Goal: Transaction & Acquisition: Register for event/course

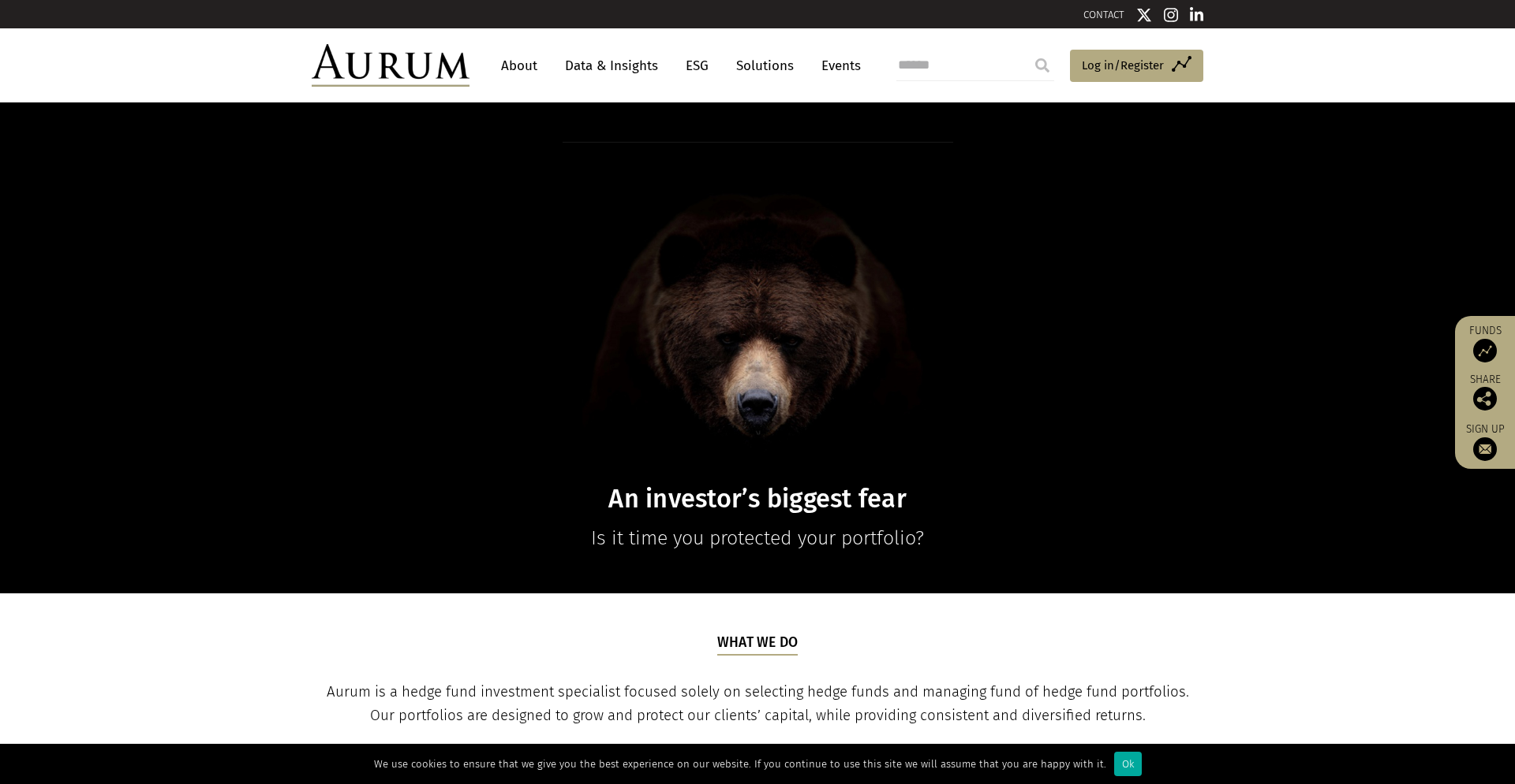
click at [827, 66] on link "Events" at bounding box center [836, 65] width 47 height 29
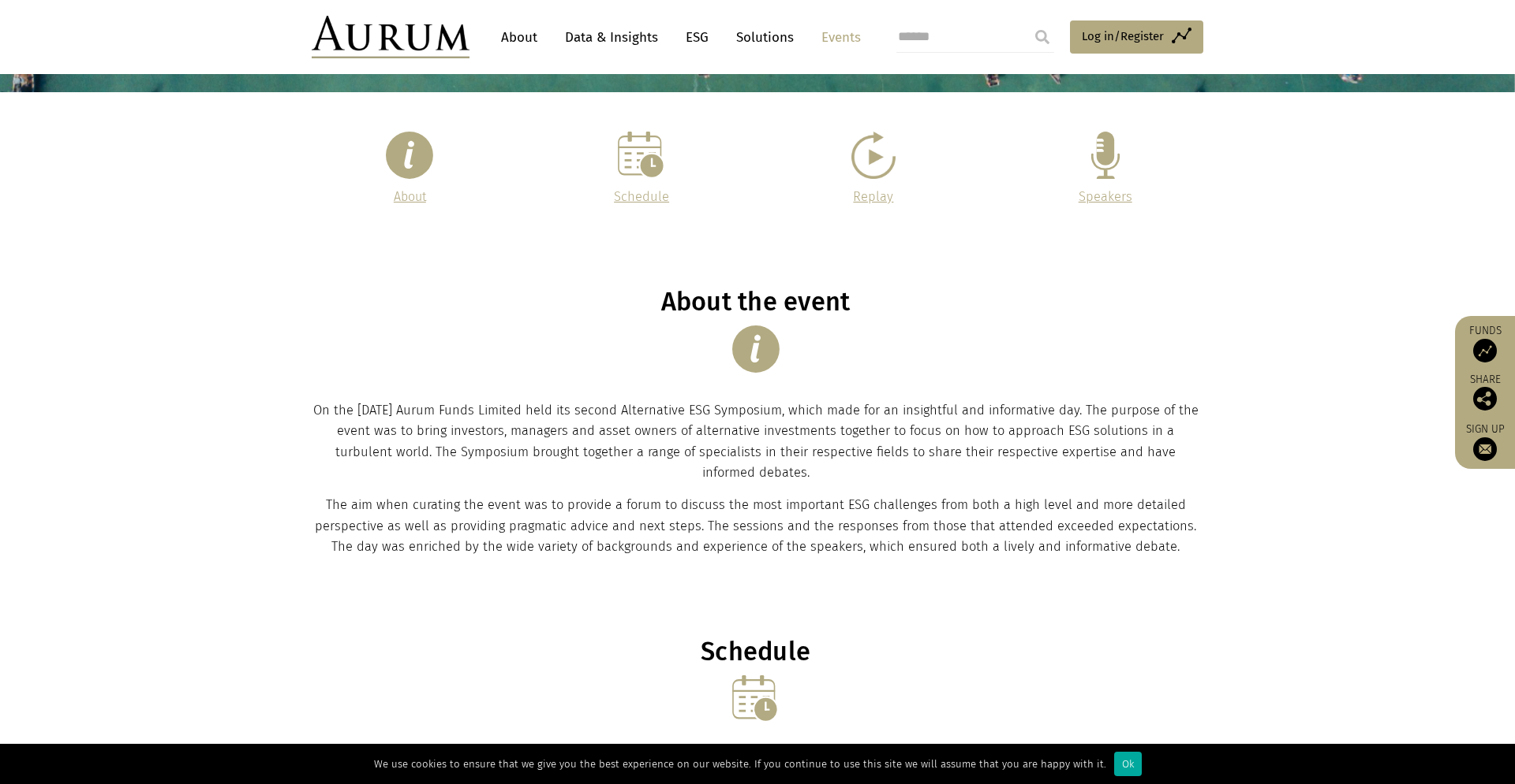
scroll to position [293, 0]
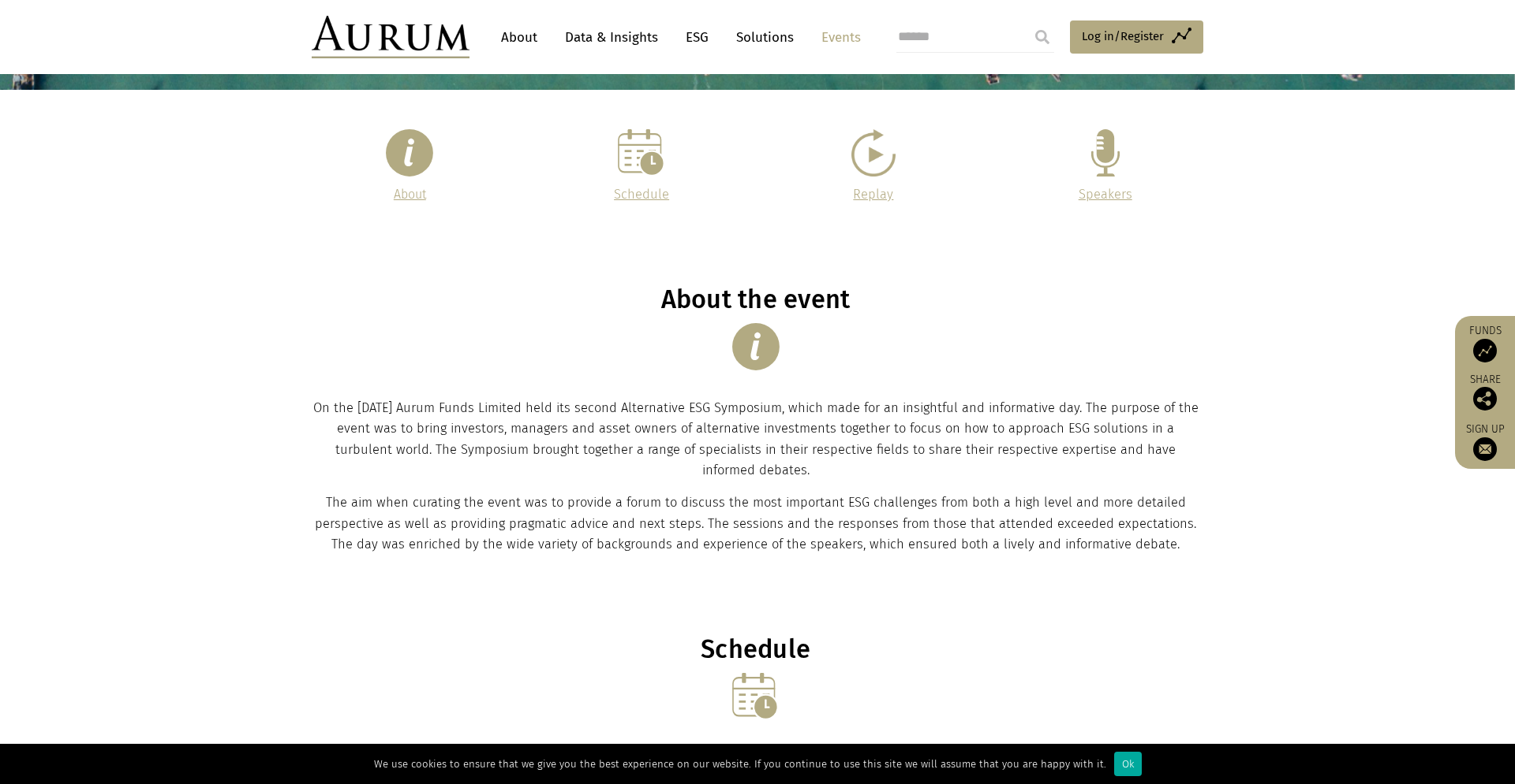
click at [635, 160] on img at bounding box center [641, 152] width 47 height 47
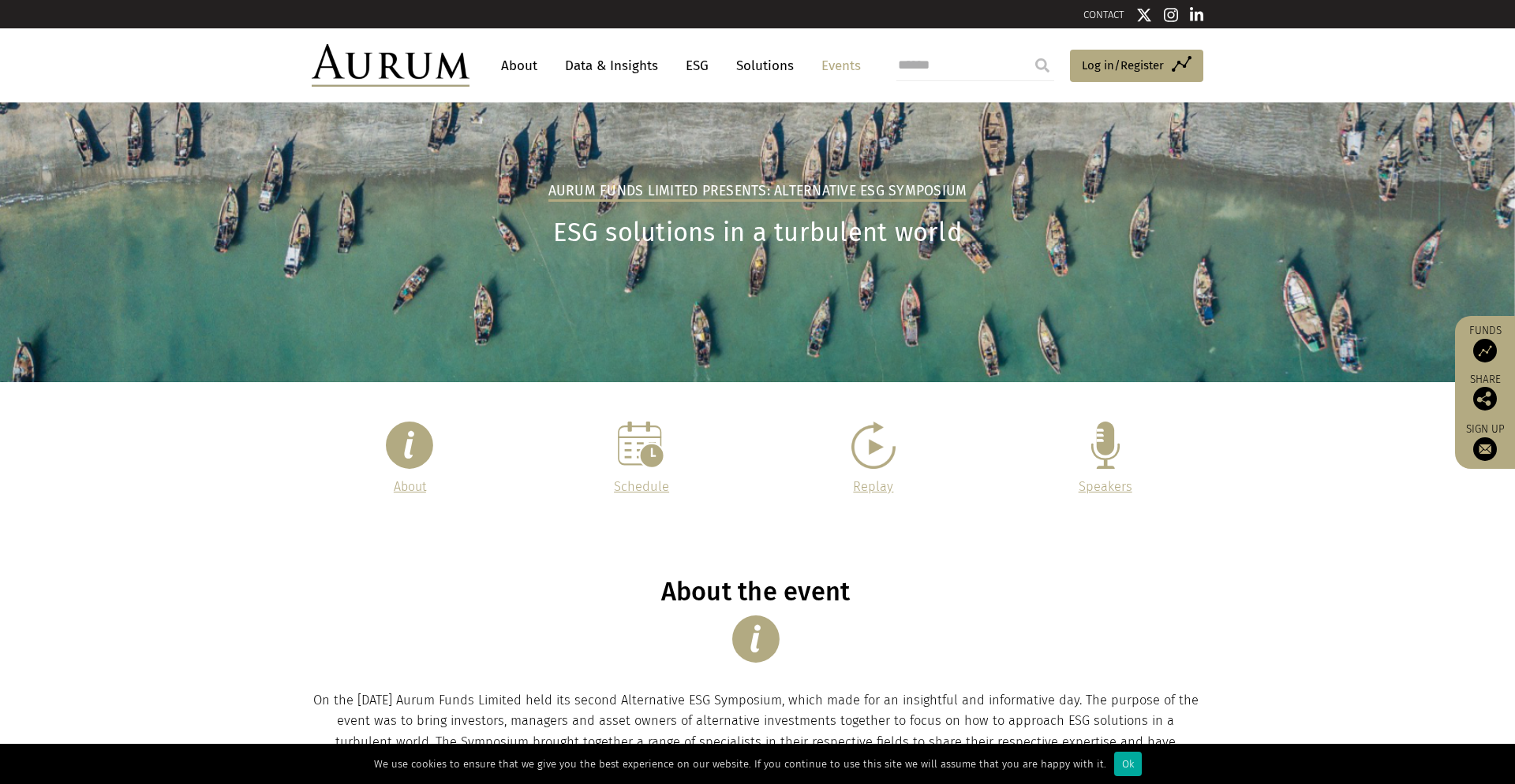
scroll to position [6, 0]
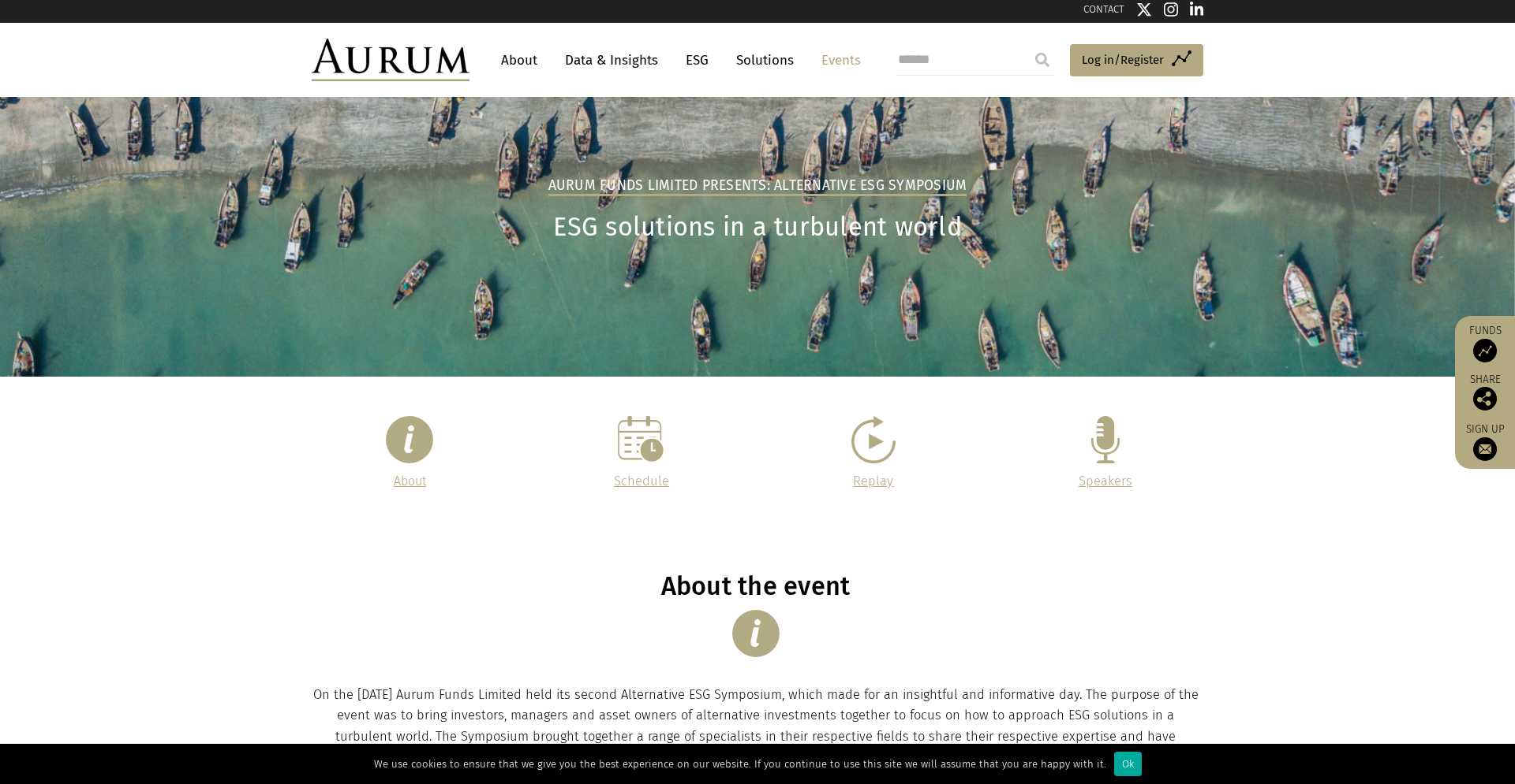
click at [765, 61] on link "Solutions" at bounding box center [764, 60] width 73 height 29
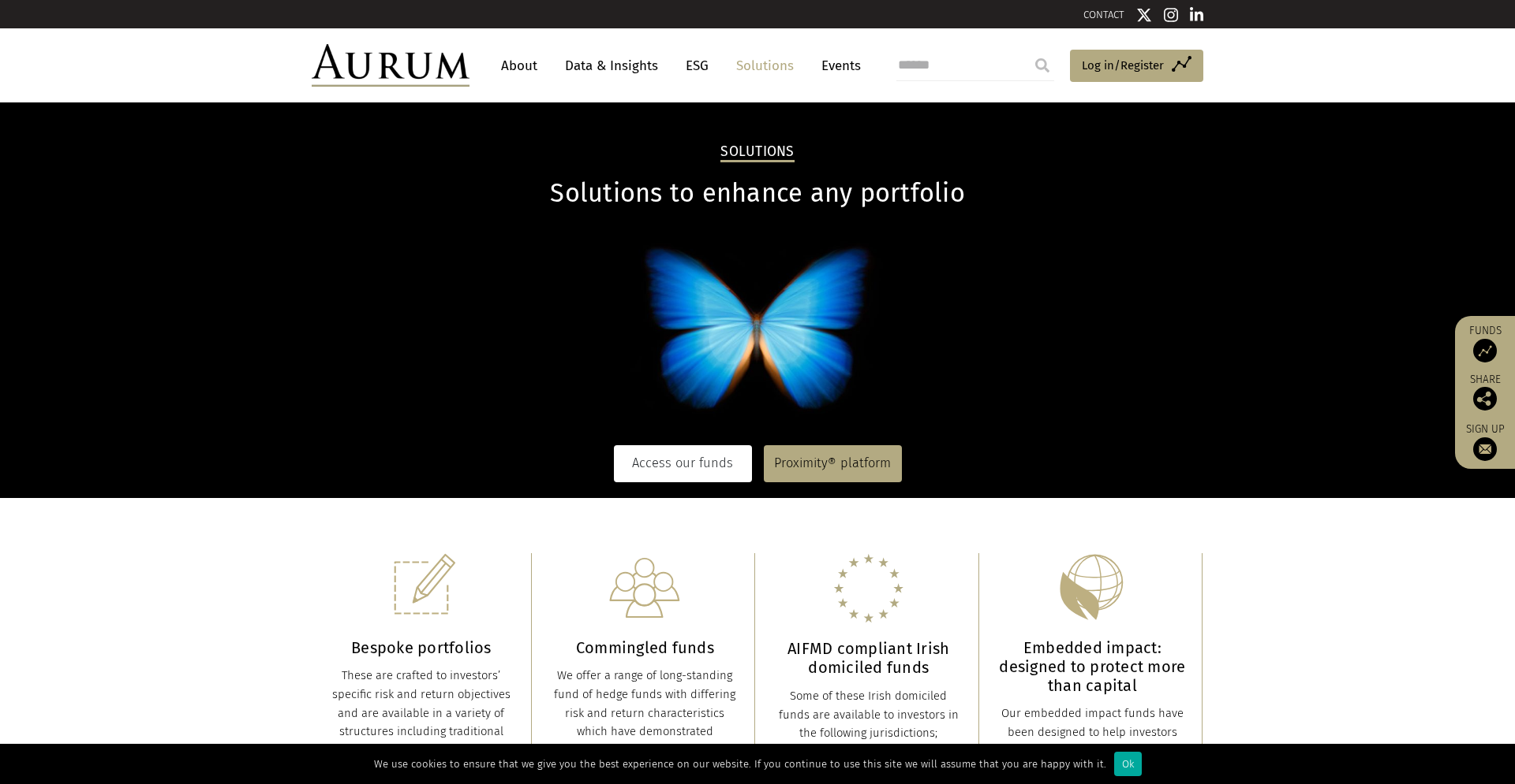
click at [693, 461] on link "Access our funds" at bounding box center [683, 463] width 138 height 36
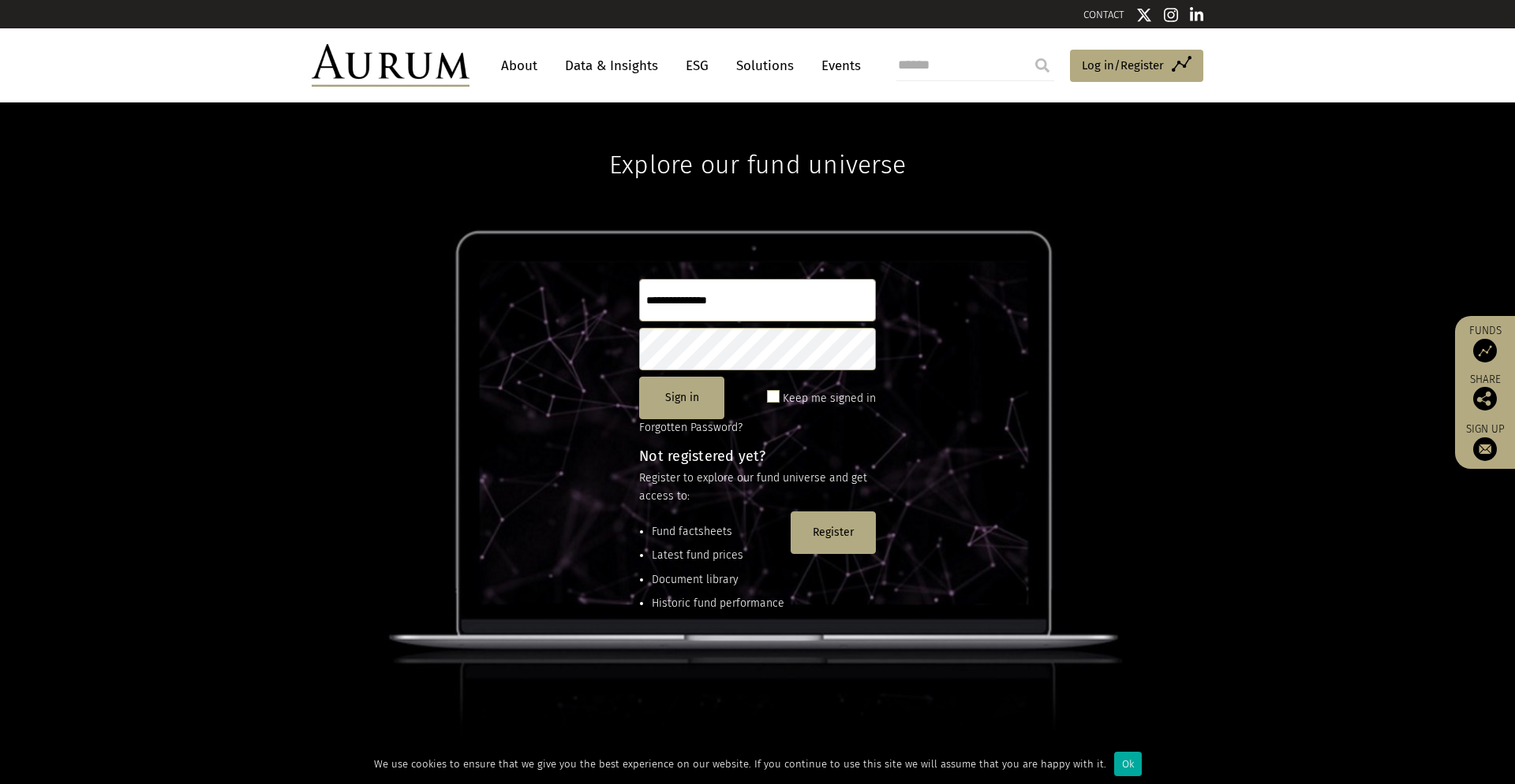
click at [606, 68] on link "Data & Insights" at bounding box center [611, 65] width 109 height 29
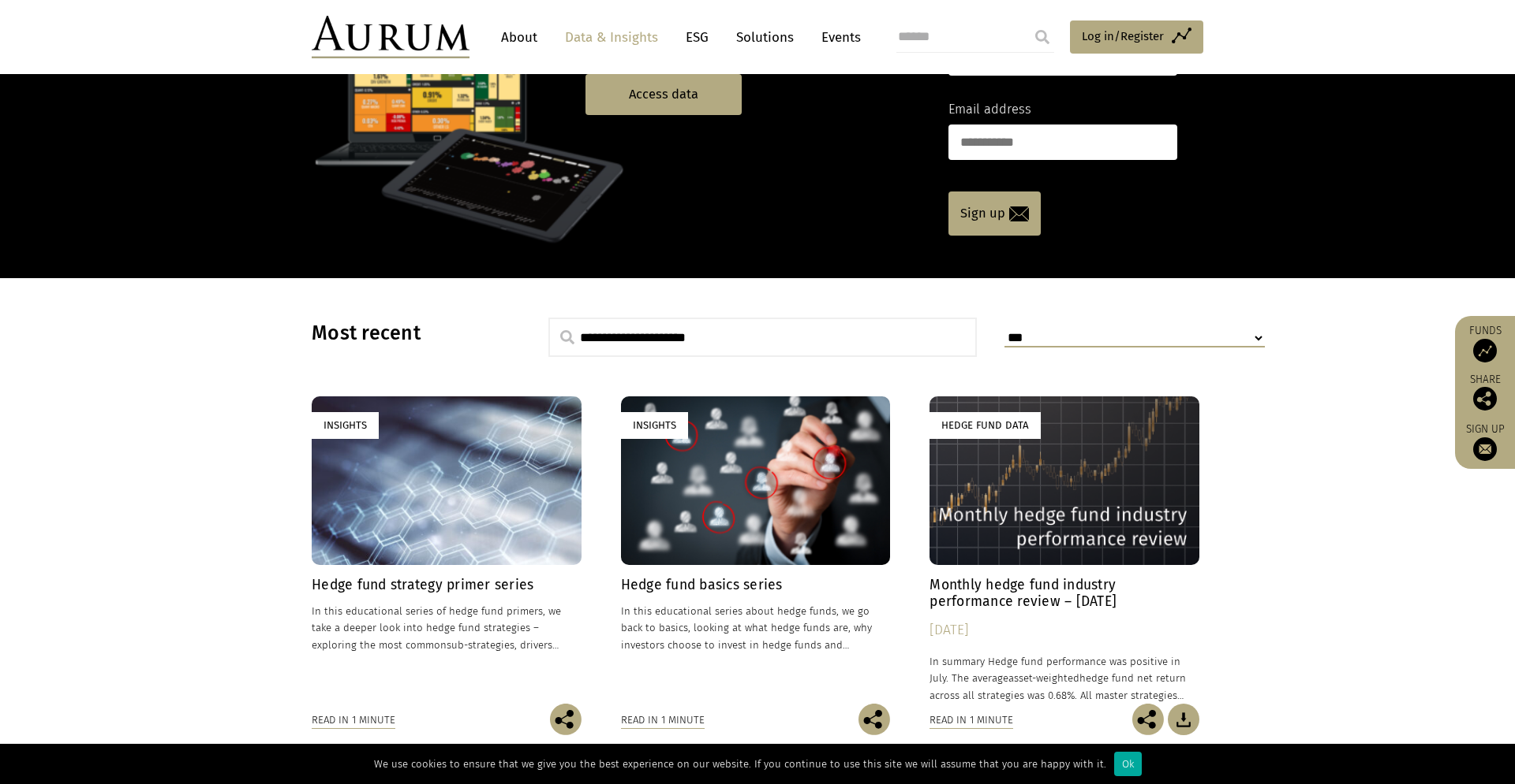
scroll to position [192, 0]
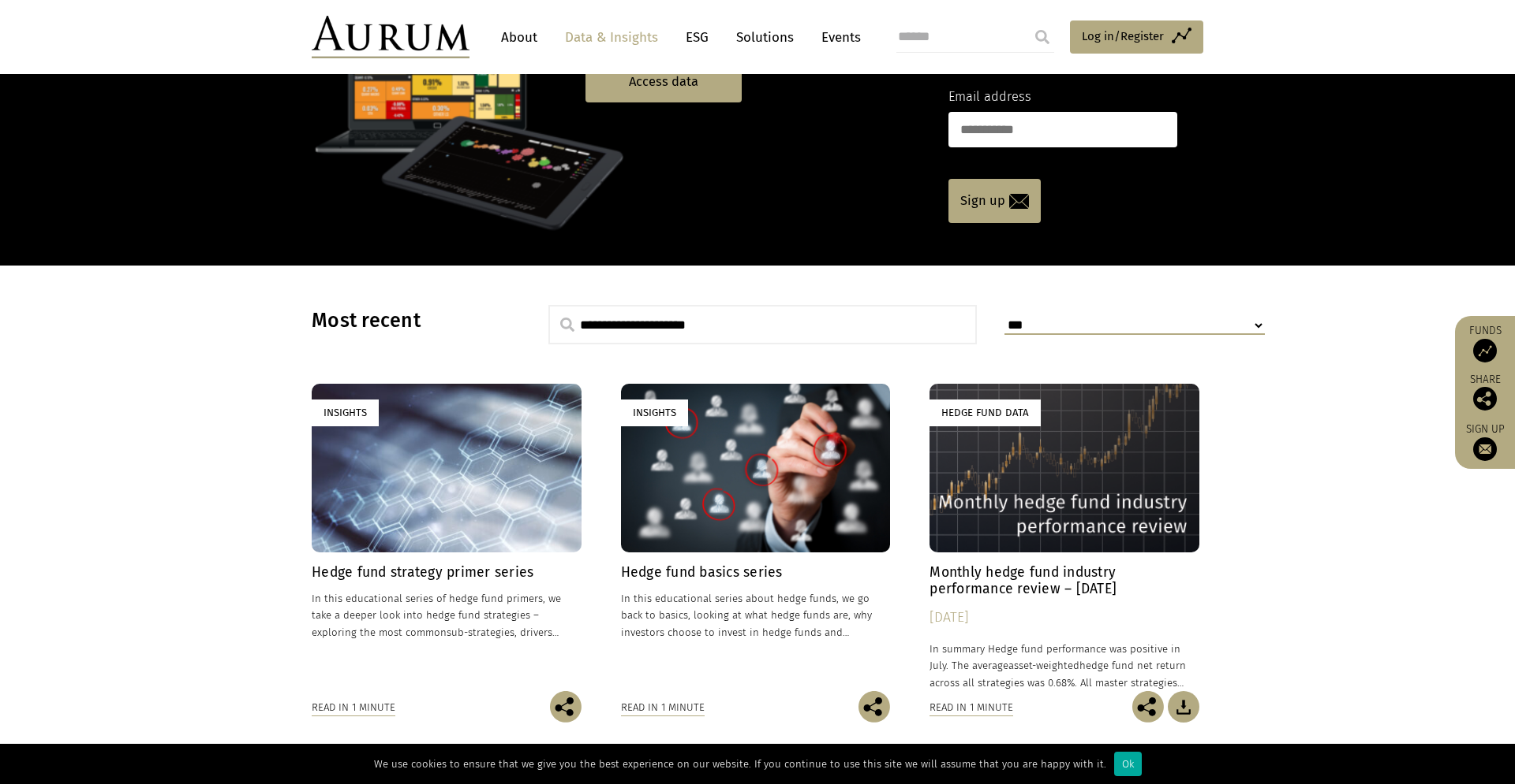
click at [511, 36] on link "About" at bounding box center [519, 37] width 52 height 29
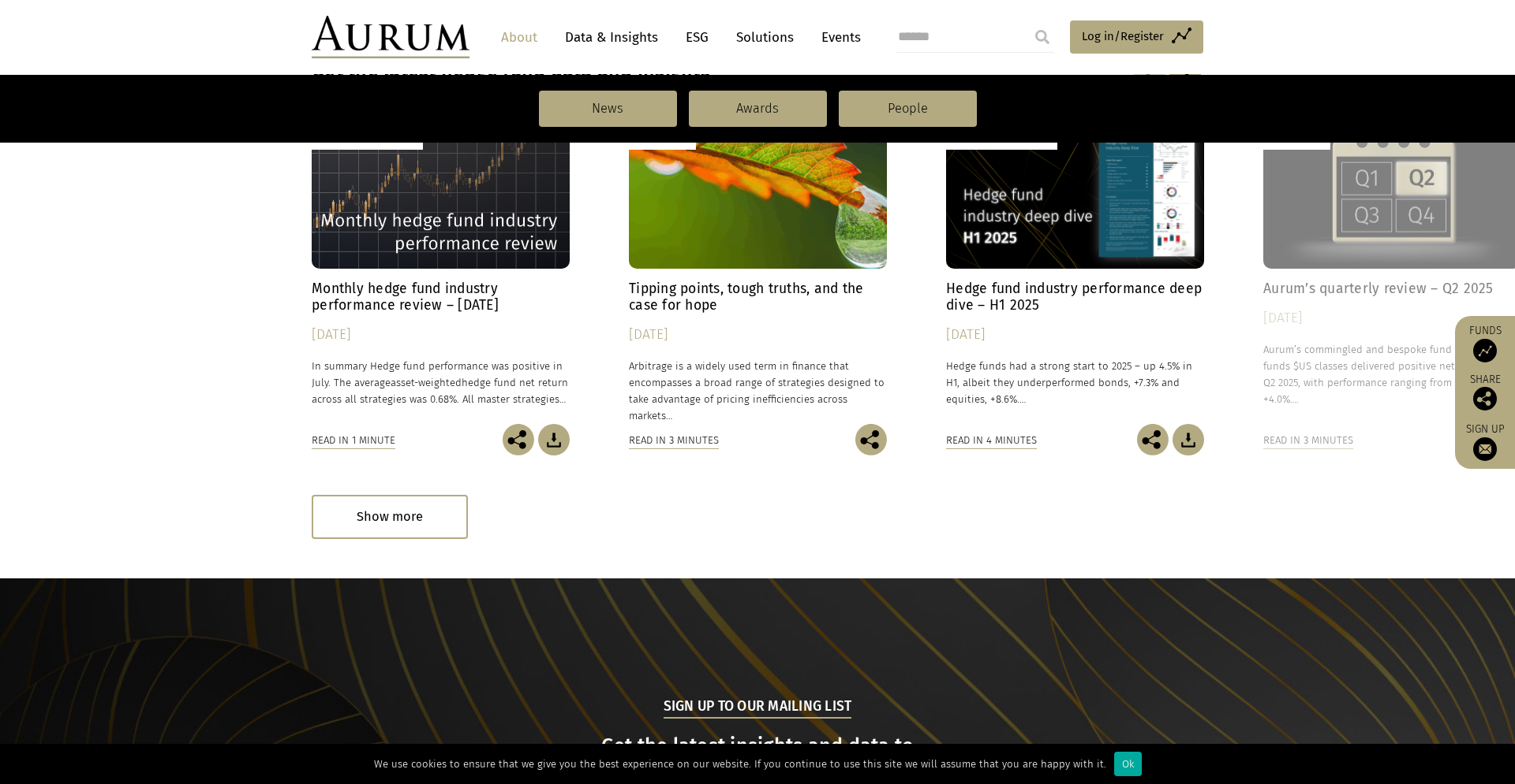
scroll to position [1205, 0]
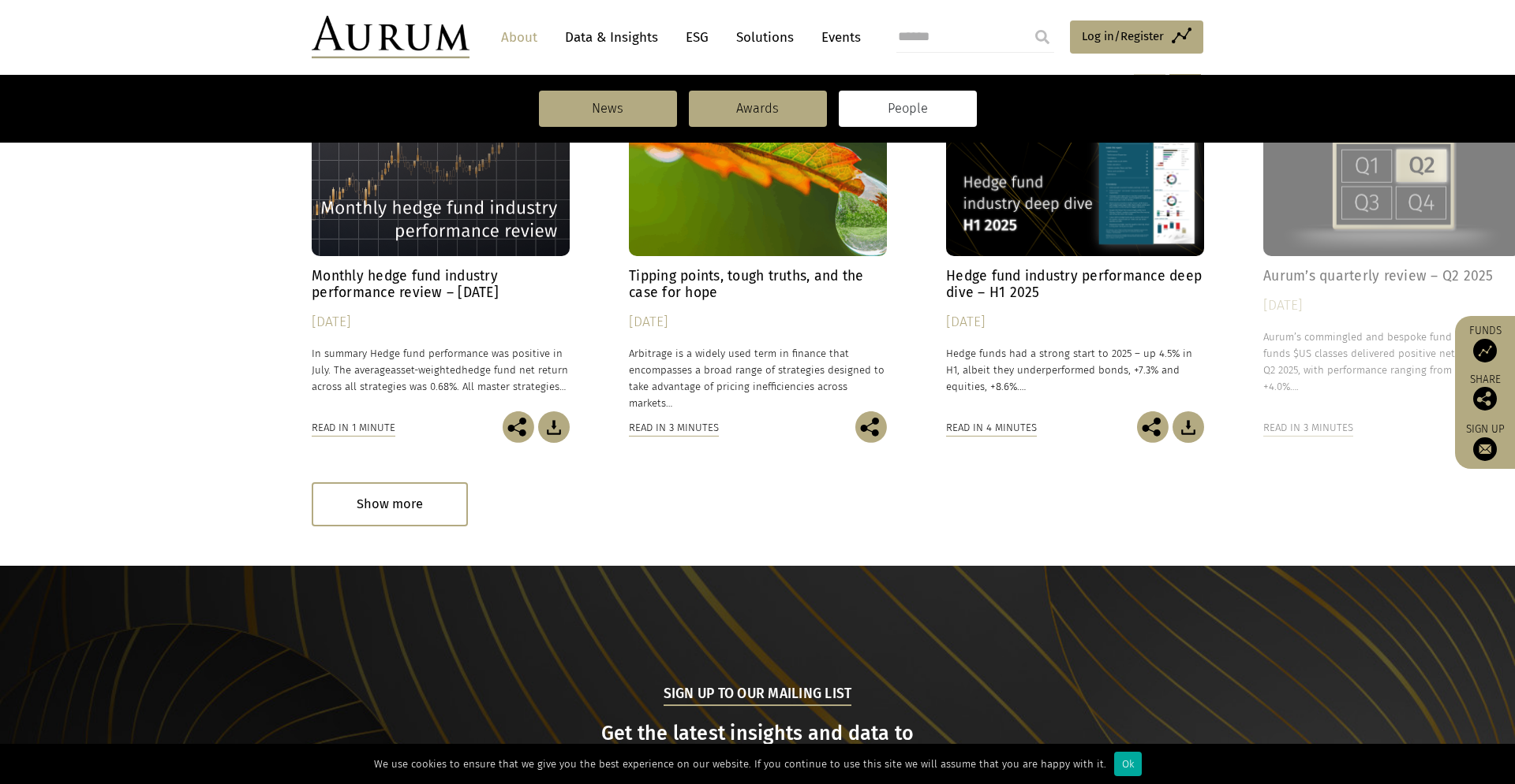
click at [902, 111] on link "People" at bounding box center [907, 109] width 138 height 36
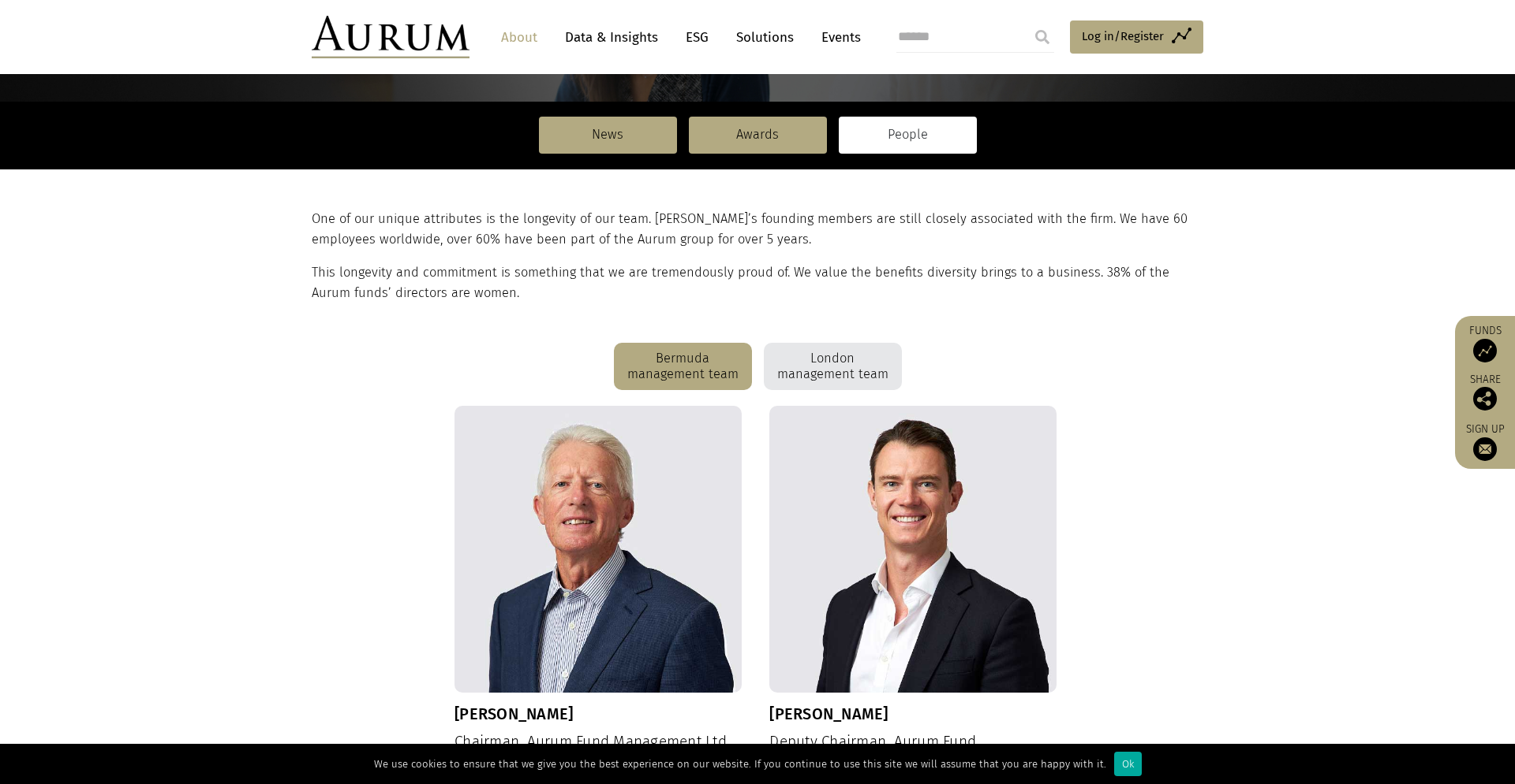
scroll to position [353, 0]
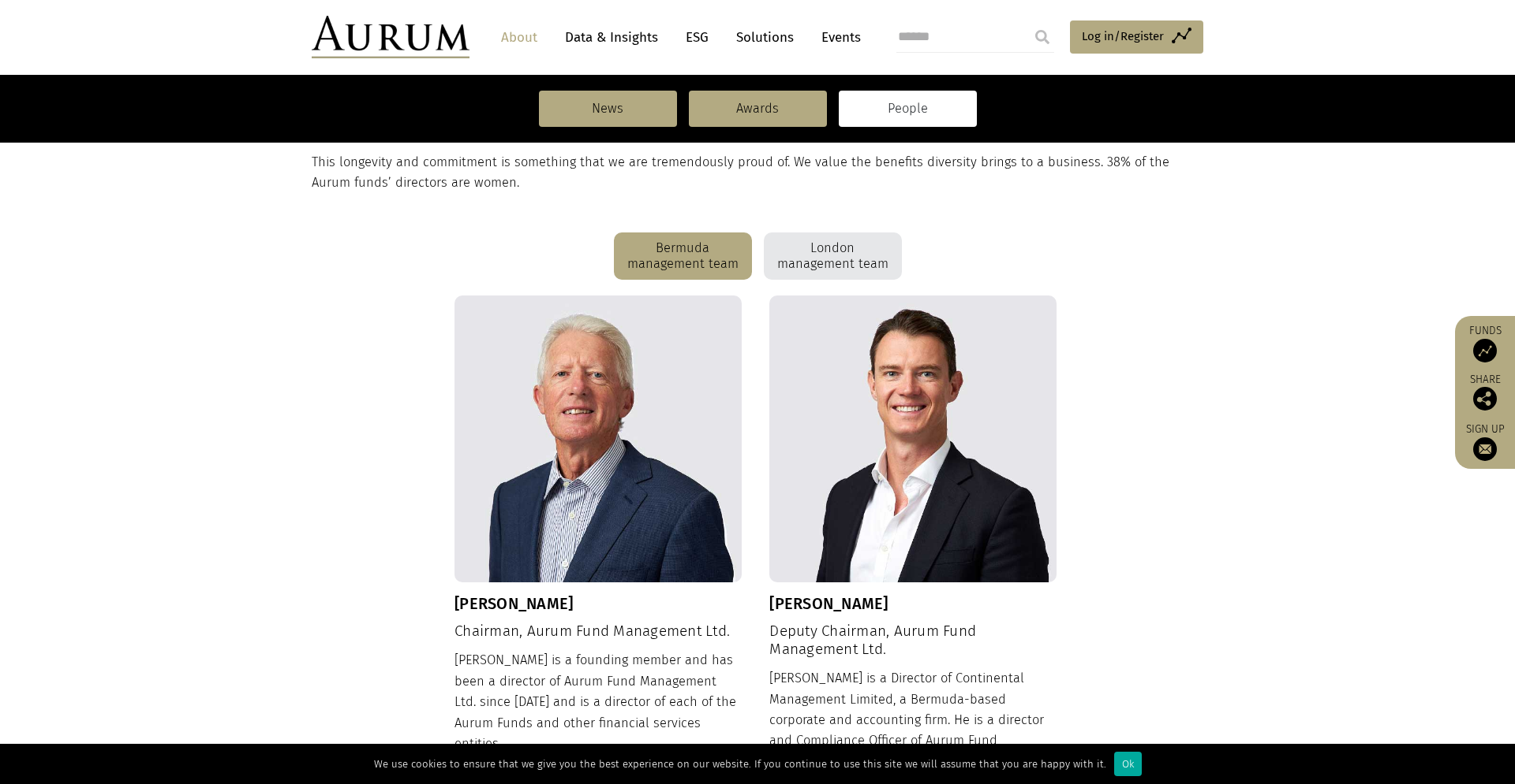
click at [833, 257] on div "London management team" at bounding box center [832, 256] width 138 height 47
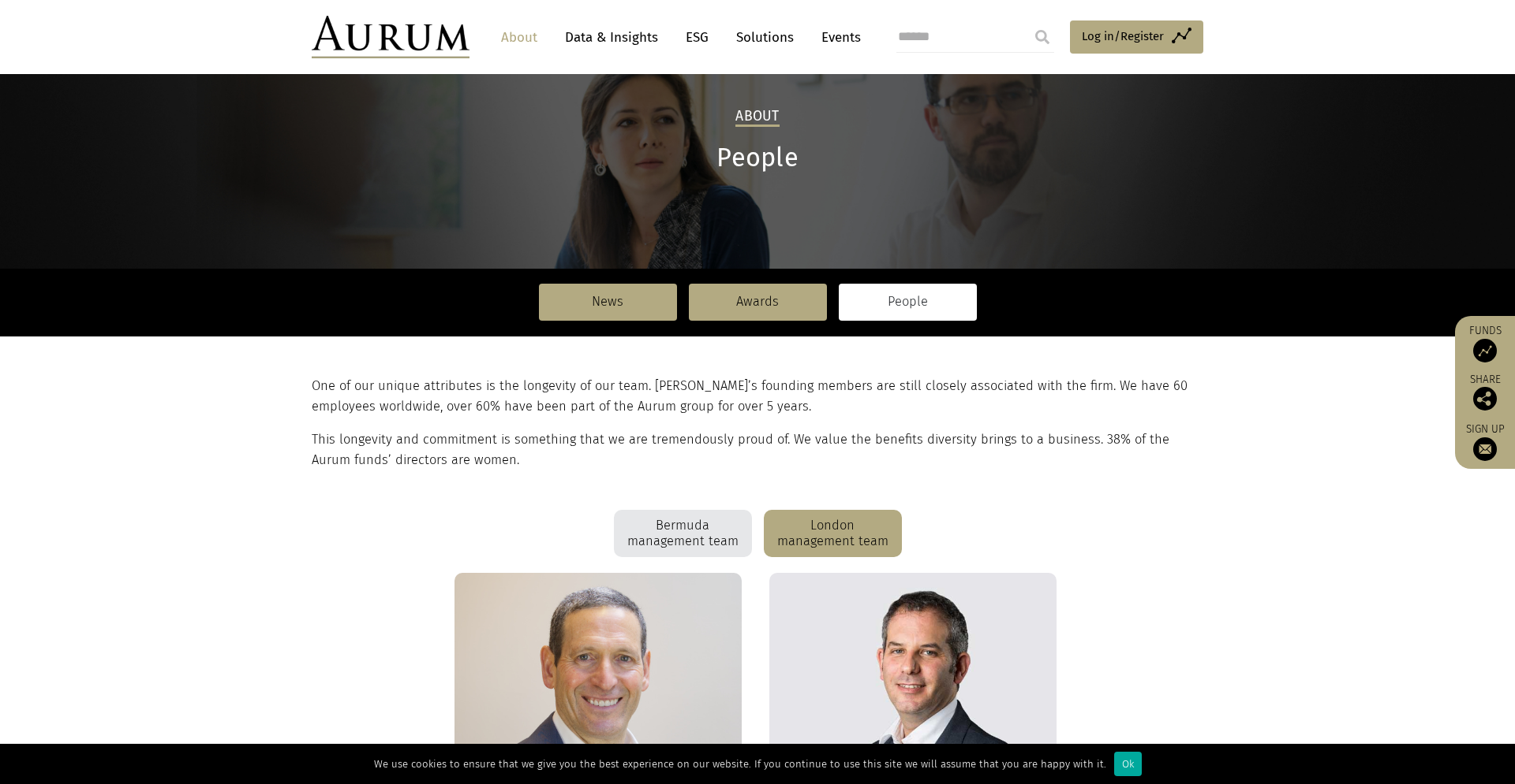
scroll to position [0, 0]
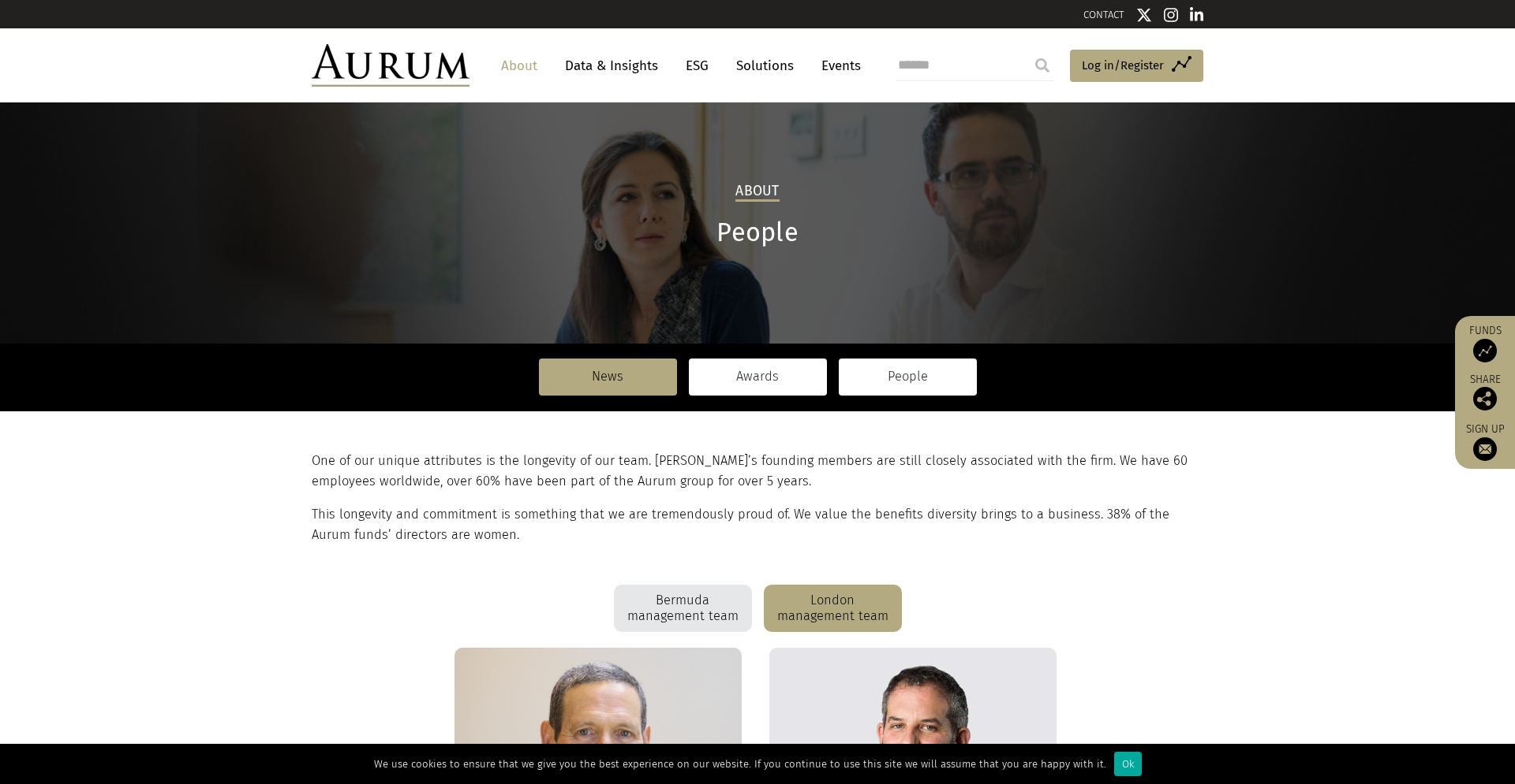
click at [734, 376] on link "Awards" at bounding box center [758, 377] width 138 height 36
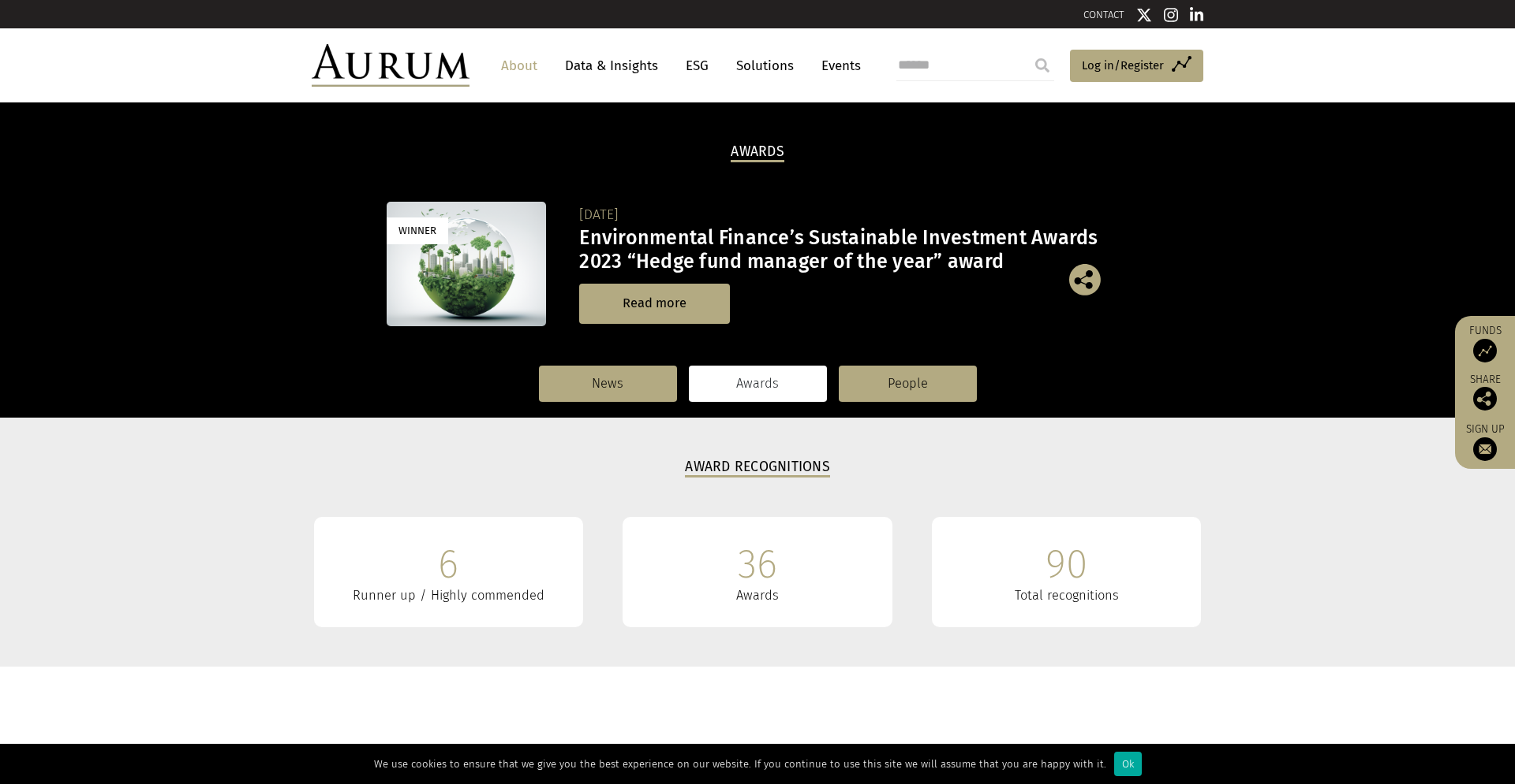
click at [635, 374] on link "News" at bounding box center [608, 384] width 138 height 36
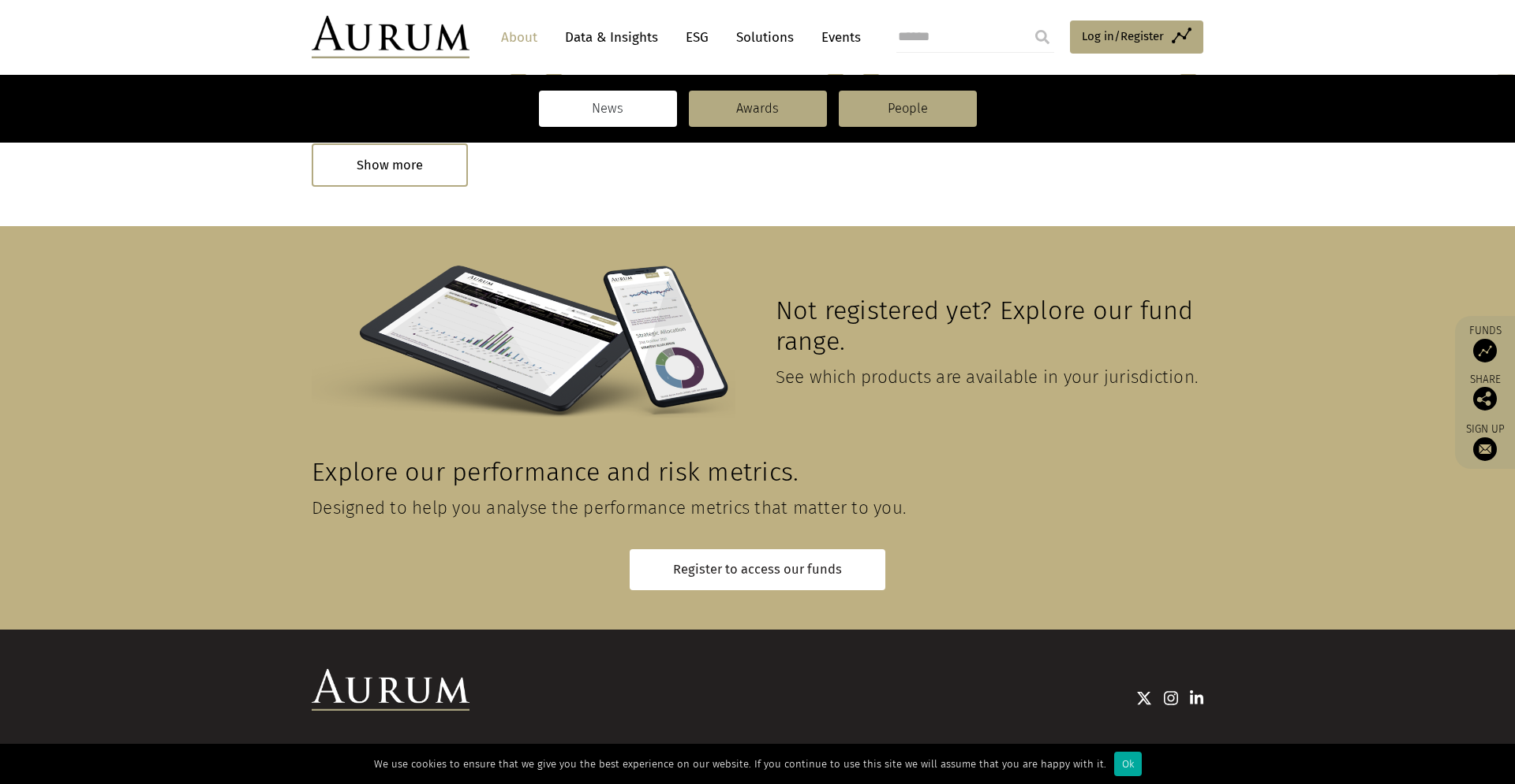
scroll to position [815, 0]
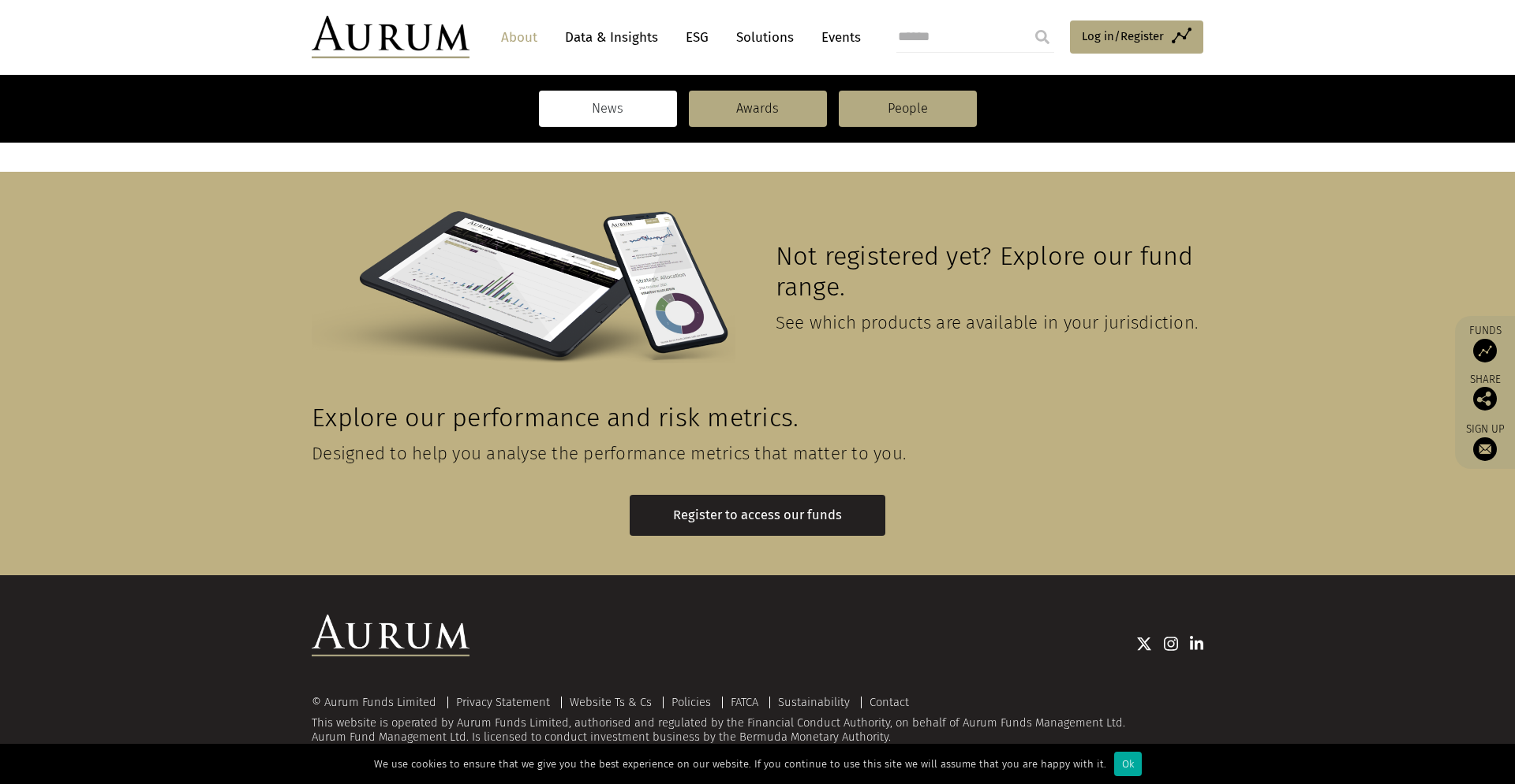
click at [688, 521] on link "Register to access our funds" at bounding box center [758, 515] width 256 height 40
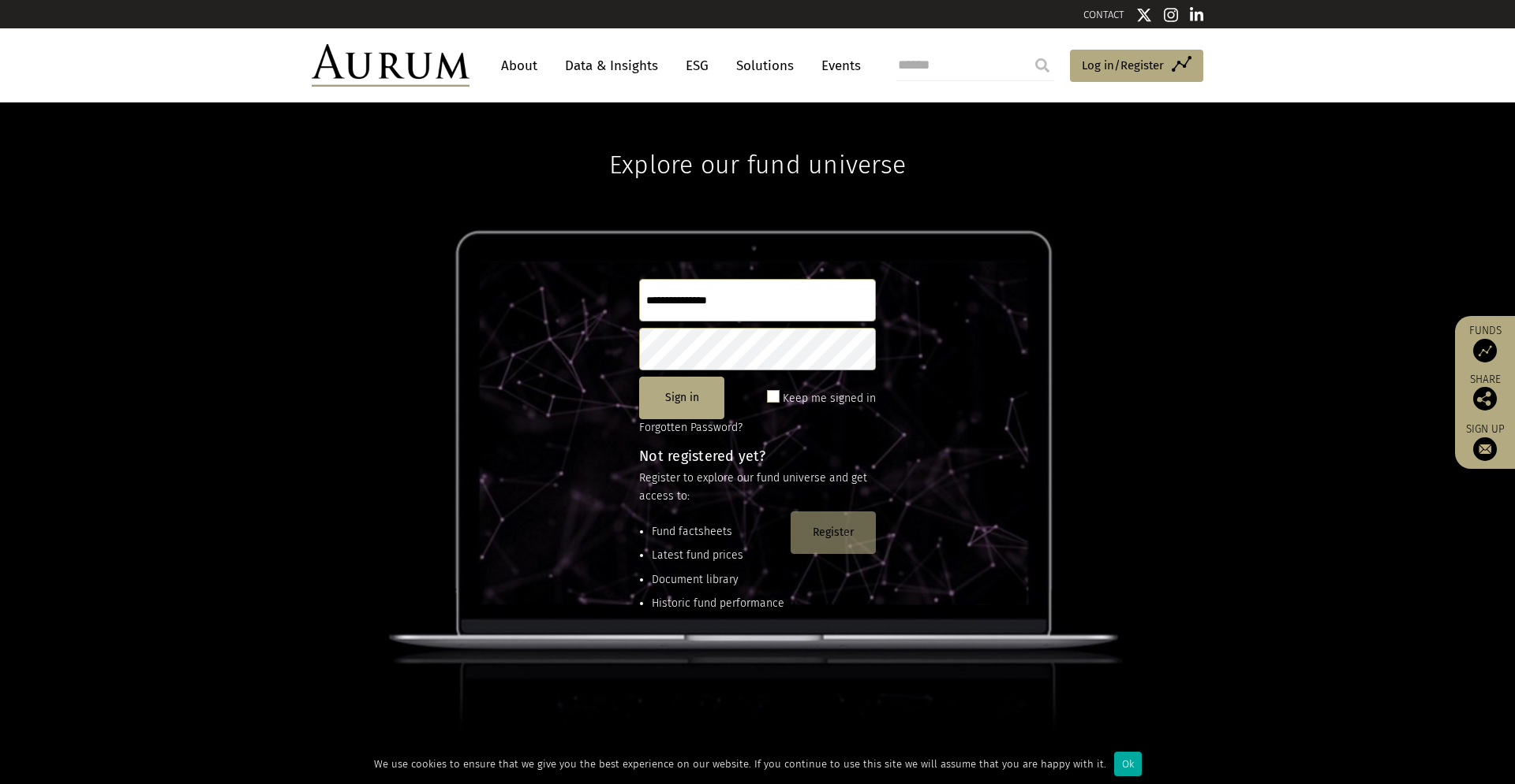
click at [848, 532] on button "Register" at bounding box center [832, 532] width 85 height 43
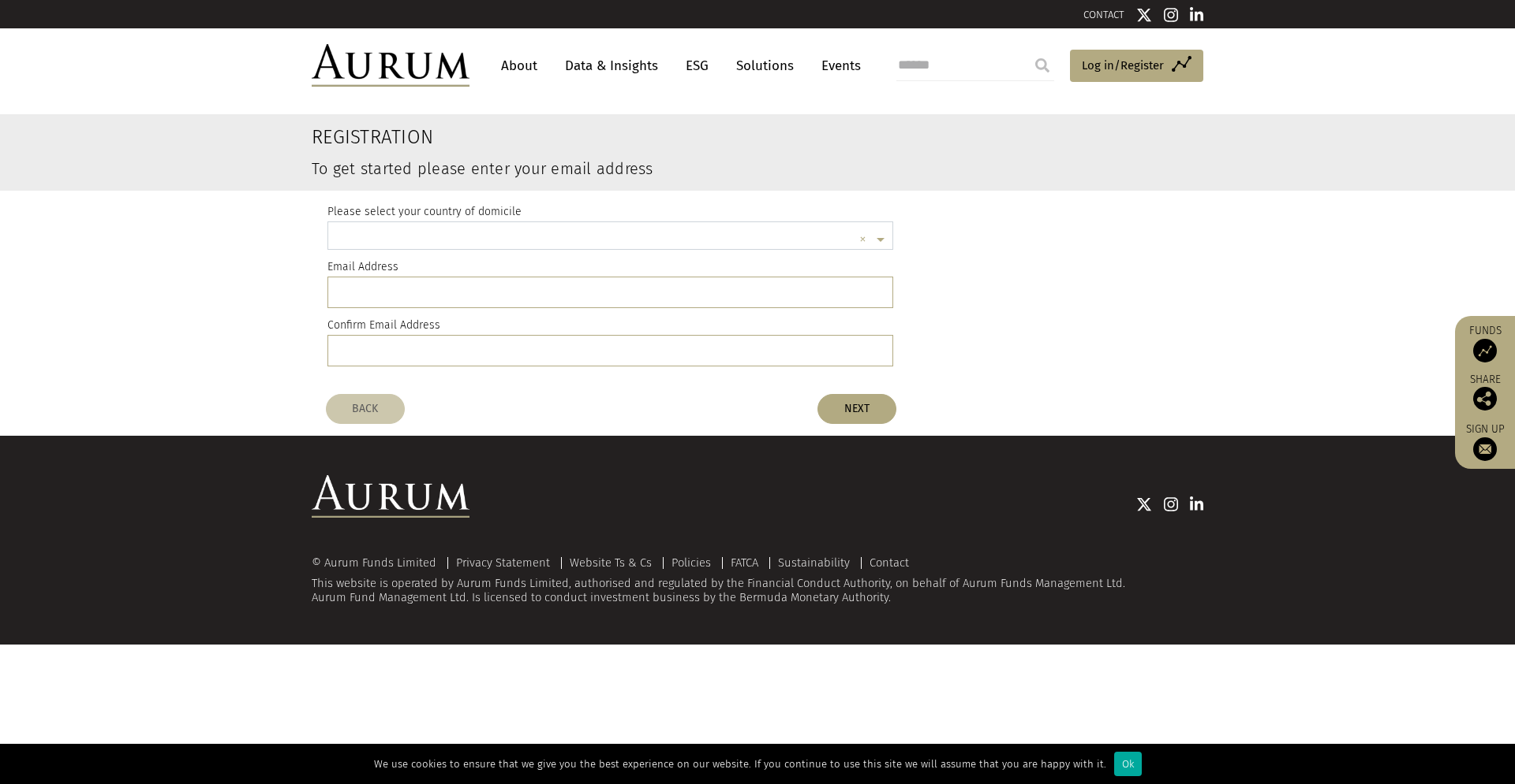
scroll to position [4, 0]
click at [341, 235] on input "text" at bounding box center [594, 239] width 517 height 32
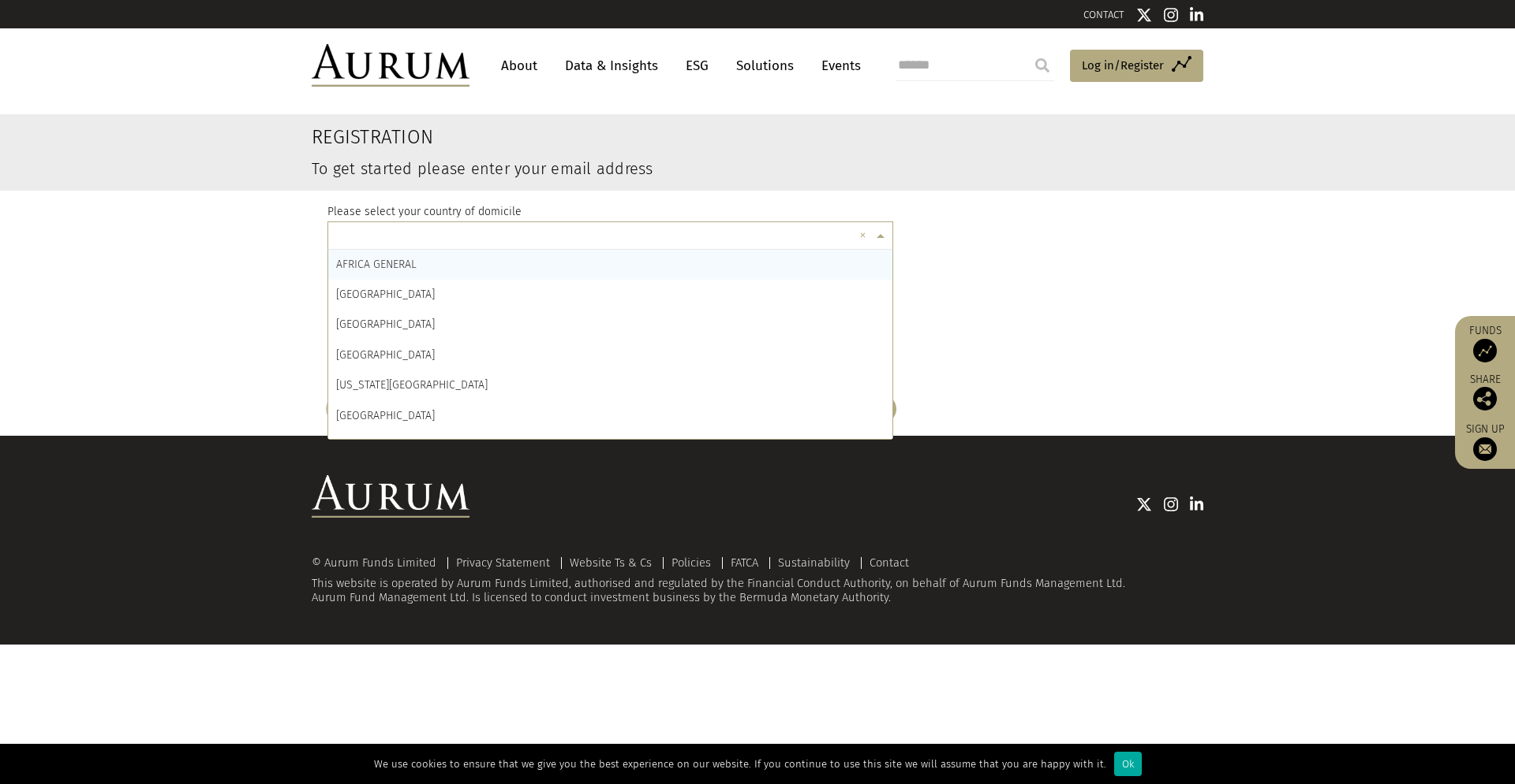
drag, startPoint x: 216, startPoint y: 273, endPoint x: 222, endPoint y: 280, distance: 9.2
click at [217, 272] on register-email-address "Registration To get started please enter your email address Please select your …" at bounding box center [758, 250] width 1515 height 272
